Goal: Navigation & Orientation: Find specific page/section

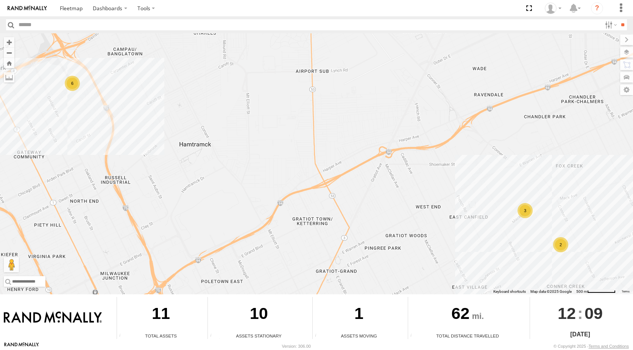
click at [562, 243] on div "2" at bounding box center [560, 244] width 15 height 15
